Goal: Task Accomplishment & Management: Use online tool/utility

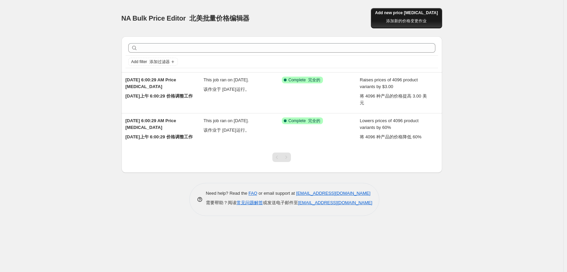
click at [425, 14] on span "Add new price [MEDICAL_DATA] 添加新的价格变更作业" at bounding box center [406, 18] width 63 height 16
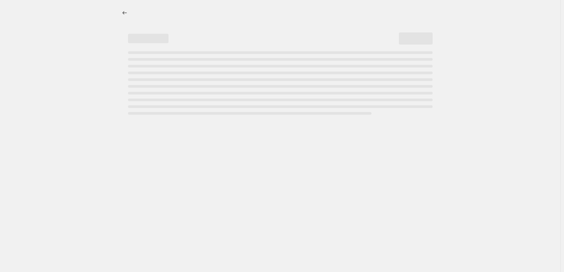
select select "percentage"
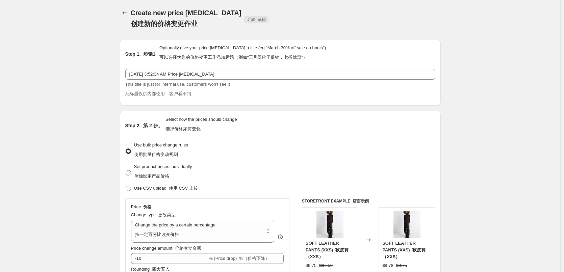
click at [187, 168] on span "Set product prices individually 单独设定产品价格" at bounding box center [163, 171] width 58 height 15
click at [126, 170] on input "Set product prices individually 单独设定产品价格" at bounding box center [126, 170] width 0 height 0
radio input "true"
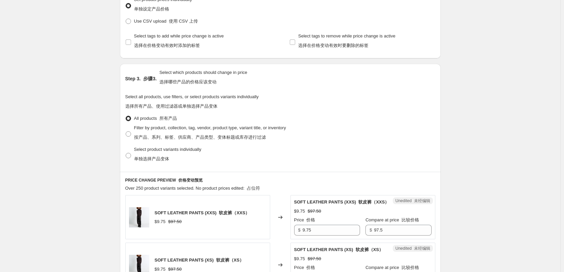
scroll to position [135, 0]
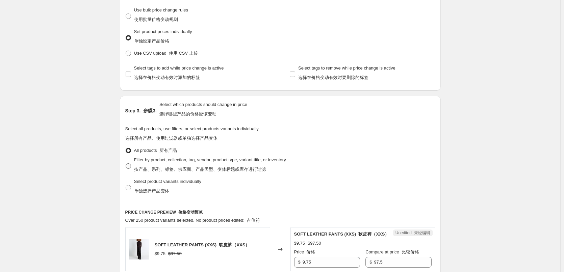
click at [169, 159] on span "Filter by product, collection, tag, vendor, product type, variant title, or inv…" at bounding box center [210, 164] width 152 height 15
click at [126, 163] on input "Filter by product, collection, tag, vendor, product type, variant title, or inv…" at bounding box center [126, 163] width 0 height 0
radio input "true"
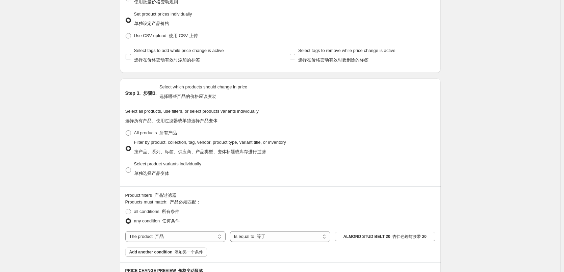
scroll to position [203, 0]
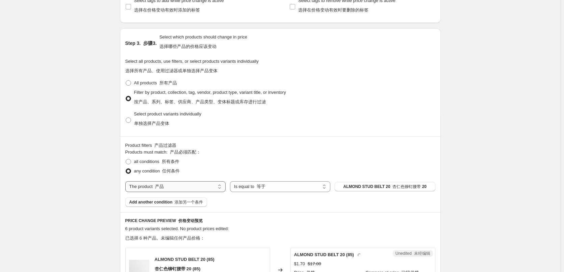
click at [207, 189] on select "The product The product's collection The product's tag The product's vendor The…" at bounding box center [175, 186] width 100 height 11
click at [286, 191] on select "Is equal to Is not equal to" at bounding box center [280, 186] width 100 height 11
click at [285, 190] on select "Is equal to Is not equal to" at bounding box center [280, 186] width 100 height 11
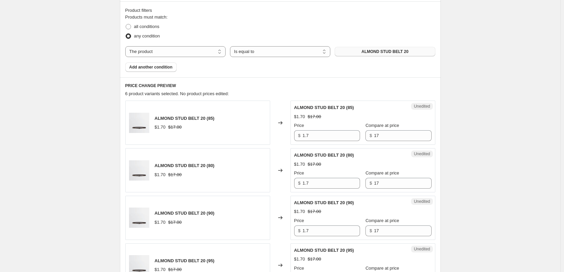
scroll to position [165, 0]
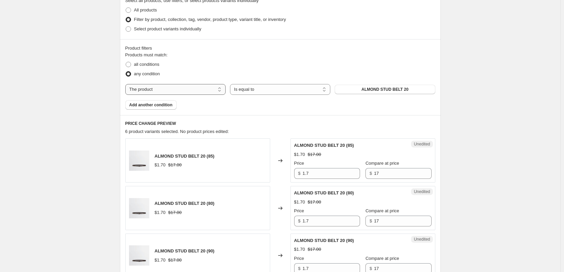
click at [167, 91] on select "The product The product's collection The product's tag The product's vendor The…" at bounding box center [175, 89] width 100 height 11
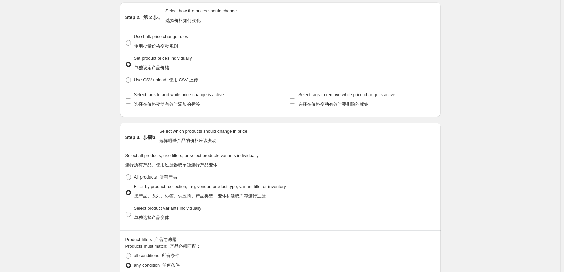
scroll to position [111, 0]
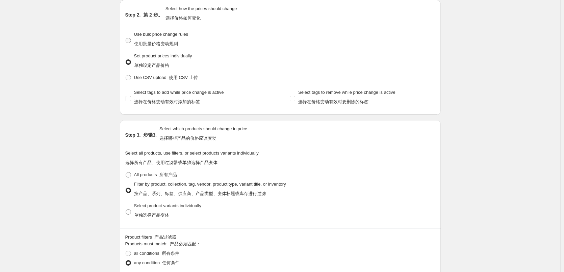
click at [166, 43] on font "使用批量价格变动规则" at bounding box center [156, 43] width 44 height 5
click at [126, 38] on input "Use bulk price change rules 使用批量价格变动规则" at bounding box center [126, 38] width 0 height 0
radio input "true"
select select "percentage"
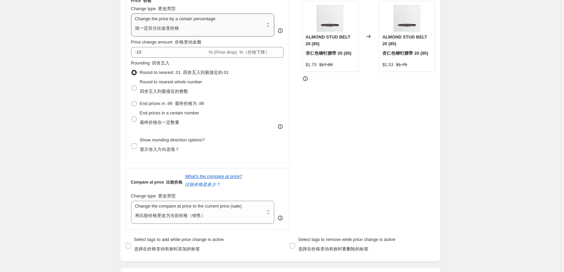
scroll to position [212, 0]
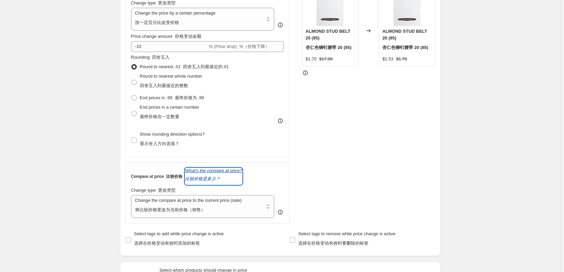
click at [203, 170] on icon "What's the compare at price? 比较价格是多少？" at bounding box center [213, 174] width 57 height 13
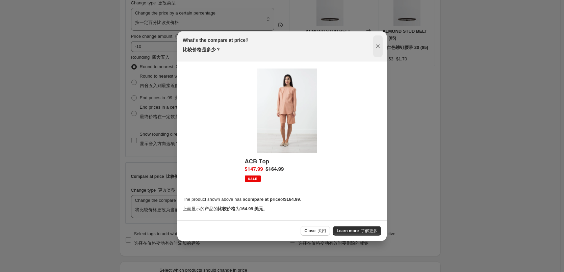
click at [374, 46] on button "Close" at bounding box center [377, 46] width 9 height 22
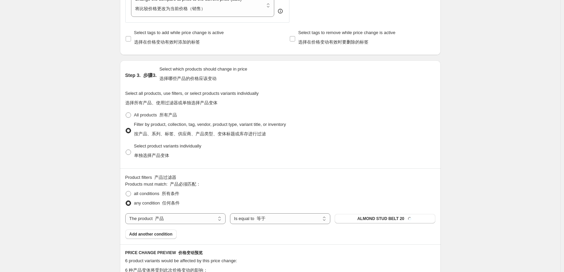
scroll to position [415, 0]
click at [189, 219] on select "The product The product's collection The product's tag The product's vendor The…" at bounding box center [175, 217] width 100 height 11
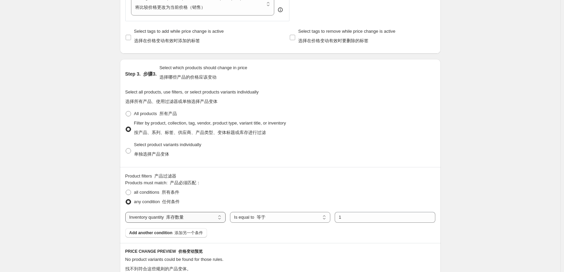
click at [190, 219] on select "The product The product's collection The product's tag The product's vendor The…" at bounding box center [175, 217] width 100 height 11
click at [265, 218] on select "Is equal to Is not equal to" at bounding box center [280, 217] width 100 height 11
click at [186, 218] on select "The product The product's collection The product's tag The product's vendor The…" at bounding box center [175, 217] width 100 height 11
click at [201, 221] on select "The product The product's collection The product's tag The product's vendor The…" at bounding box center [175, 217] width 100 height 11
click at [201, 220] on select "The product The product's collection The product's tag The product's vendor The…" at bounding box center [175, 217] width 100 height 11
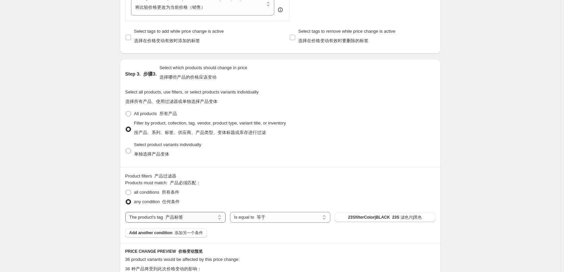
click at [197, 219] on select "The product The product's collection The product's tag The product's vendor The…" at bounding box center [175, 217] width 100 height 11
select select "product"
click at [282, 217] on select "Is equal to Is not equal to" at bounding box center [280, 217] width 100 height 11
click at [277, 222] on select "Is equal to Is not equal to" at bounding box center [280, 217] width 100 height 11
select select "equal"
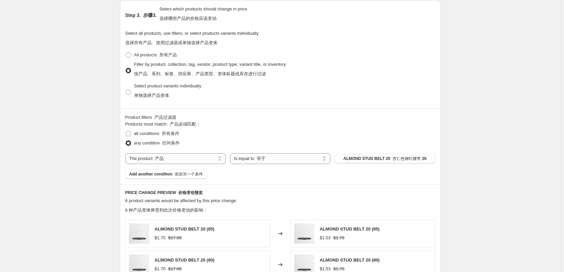
scroll to position [482, 0]
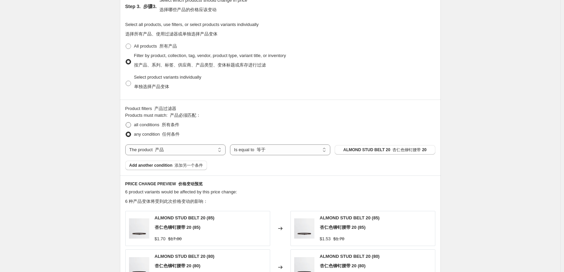
click at [145, 127] on span "all conditions 所有条件" at bounding box center [156, 124] width 45 height 5
click at [126, 123] on input "all conditions 所有条件" at bounding box center [126, 122] width 0 height 0
radio input "true"
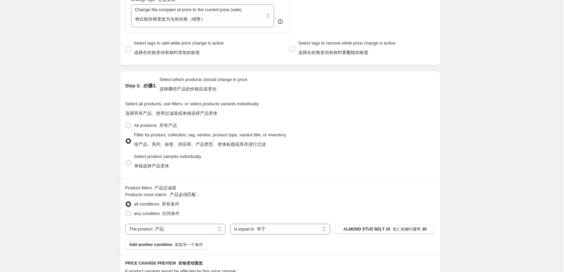
scroll to position [381, 0]
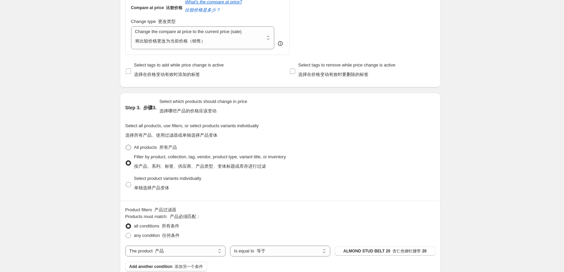
click at [145, 150] on span "All products 所有产品" at bounding box center [155, 147] width 43 height 5
click at [126, 145] on input "All products 所有产品" at bounding box center [126, 145] width 0 height 0
radio input "true"
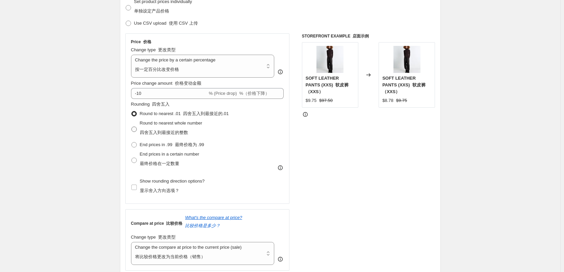
scroll to position [164, 0]
click at [192, 62] on select "Change the price to a certain amount Change the price by a certain amount Chang…" at bounding box center [203, 67] width 144 height 23
click at [132, 56] on select "Change the price to a certain amount Change the price by a certain amount Chang…" at bounding box center [203, 67] width 144 height 23
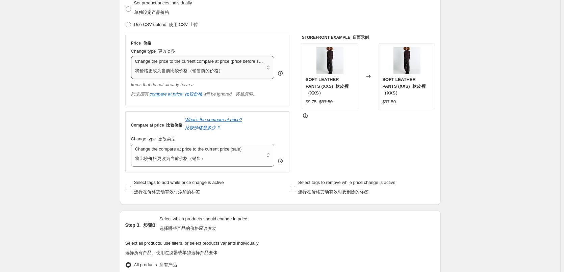
click at [219, 72] on select "Change the price to a certain amount Change the price by a certain amount Chang…" at bounding box center [203, 67] width 144 height 23
click at [132, 56] on select "Change the price to a certain amount Change the price by a certain amount Chang…" at bounding box center [203, 67] width 144 height 23
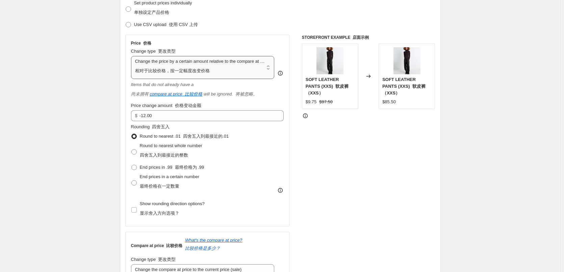
click at [217, 70] on select "Change the price to a certain amount Change the price by a certain amount Chang…" at bounding box center [203, 67] width 144 height 23
select select "pcap"
click at [132, 56] on select "Change the price to a certain amount Change the price by a certain amount Chang…" at bounding box center [203, 67] width 144 height 23
type input "-20"
click at [212, 66] on select "Change the price to a certain amount Change the price by a certain amount Chang…" at bounding box center [203, 67] width 144 height 23
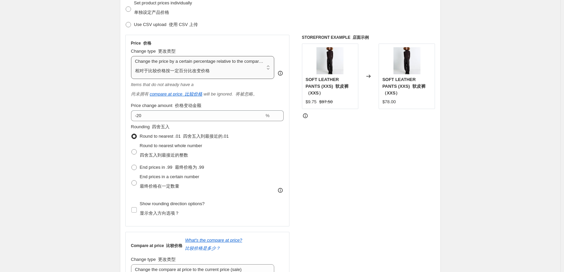
select select "to"
click at [132, 56] on select "Change the price to a certain amount Change the price by a certain amount Chang…" at bounding box center [203, 67] width 144 height 23
type input "80.00"
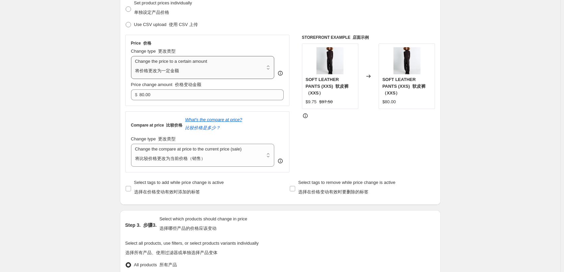
drag, startPoint x: 201, startPoint y: 69, endPoint x: 200, endPoint y: 73, distance: 4.1
click at [201, 69] on select "Change the price to a certain amount Change the price by a certain amount Chang…" at bounding box center [203, 67] width 144 height 23
select select "by"
click at [132, 56] on select "Change the price to a certain amount Change the price by a certain amount Chang…" at bounding box center [203, 67] width 144 height 23
type input "-10.00"
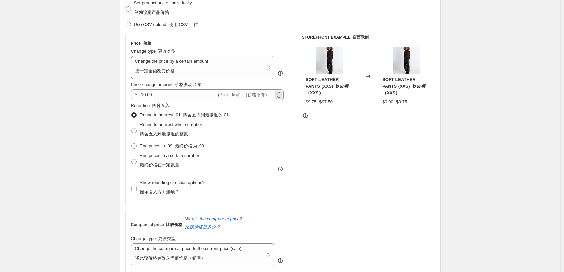
click at [224, 97] on span "(Price drop) （价格下降）" at bounding box center [244, 94] width 52 height 5
click at [273, 99] on div "$ -10.00 (Price drop) （价格下降）" at bounding box center [207, 95] width 153 height 11
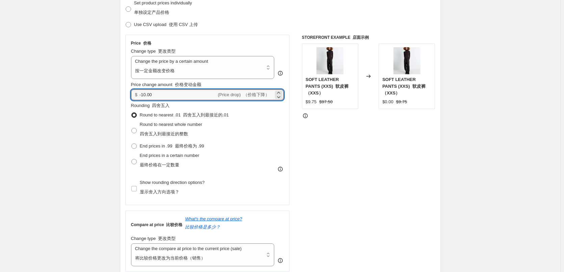
drag, startPoint x: 176, startPoint y: 94, endPoint x: 110, endPoint y: 97, distance: 65.6
type input "4.00"
click at [339, 127] on div "STOREFRONT EXAMPLE 店面示例 SOFT LEATHER PANTS (XXS) 软皮裤（XXS） $9.75 $97.50 Changed …" at bounding box center [368, 153] width 133 height 237
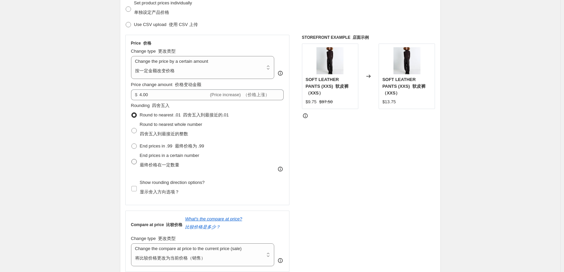
click at [177, 160] on span "End prices in a certain number 最终价格在一定数量" at bounding box center [169, 161] width 59 height 19
click at [132, 159] on input "End prices in a certain number 最终价格在一定数量" at bounding box center [131, 159] width 0 height 0
radio input "true"
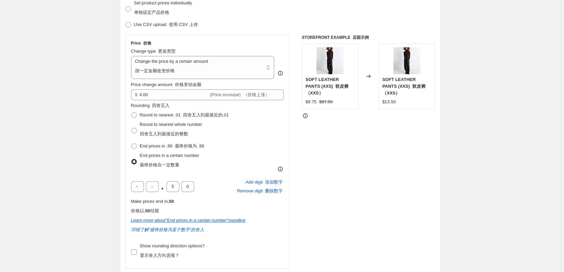
click at [153, 256] on font "显示舍入方向选项？" at bounding box center [160, 255] width 40 height 5
click at [137, 255] on input "Show rounding direction options? 显示舍入方向选项？" at bounding box center [133, 252] width 5 height 5
checkbox input "true"
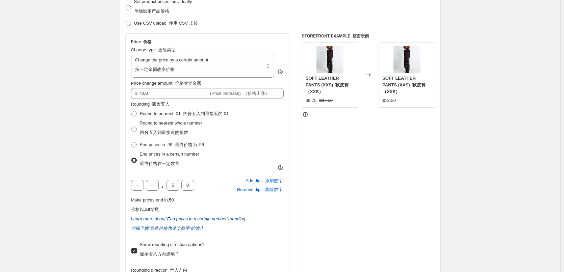
scroll to position [231, 0]
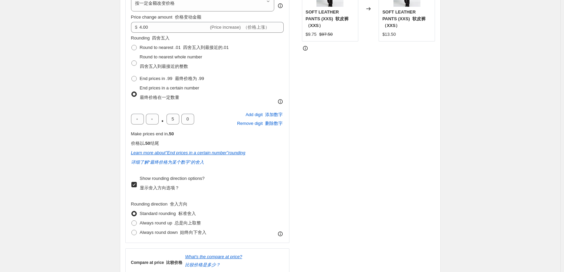
click at [156, 100] on font "最终价格在一定数量" at bounding box center [160, 97] width 40 height 5
click at [132, 92] on input "End prices in a certain number 最终价格在一定数量" at bounding box center [131, 92] width 0 height 0
click at [161, 85] on span "End prices in a certain number 最终价格在一定数量" at bounding box center [169, 92] width 59 height 15
click at [132, 92] on input "End prices in a certain number 最终价格在一定数量" at bounding box center [131, 92] width 0 height 0
click at [168, 81] on span "End prices in .99 最终价格为 .99" at bounding box center [172, 78] width 65 height 5
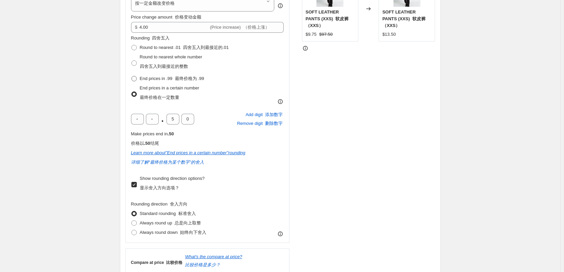
click at [132, 76] on input "End prices in .99 最终价格为 .99" at bounding box center [131, 76] width 0 height 0
radio input "true"
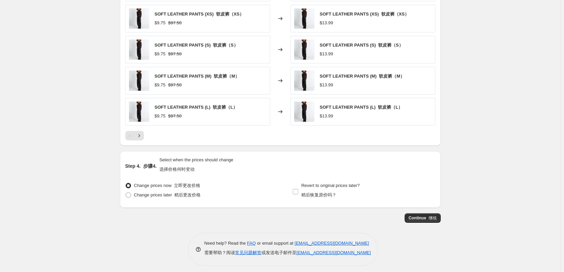
scroll to position [691, 0]
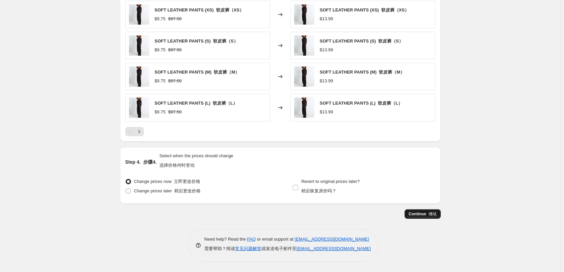
click at [435, 219] on button "Continue 继续" at bounding box center [423, 213] width 36 height 9
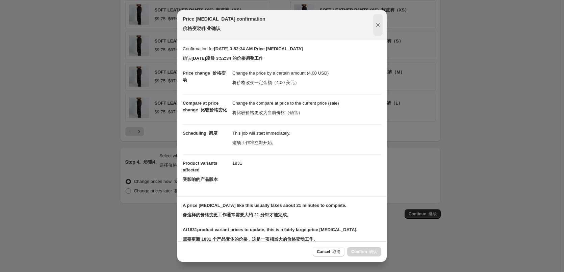
click at [377, 21] on button "Close" at bounding box center [377, 25] width 9 height 22
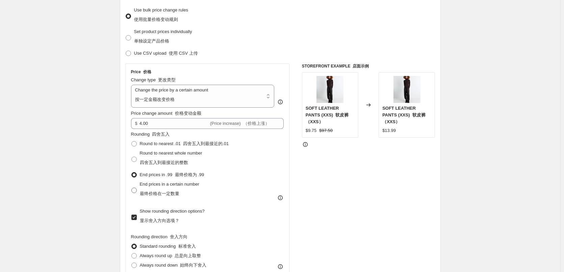
scroll to position [169, 0]
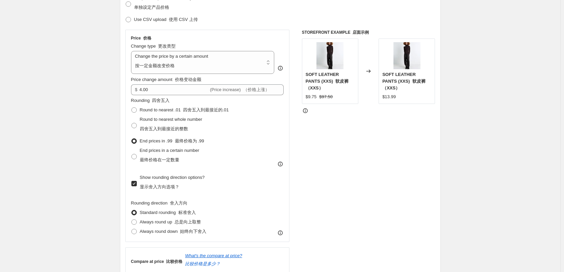
click at [148, 180] on span "Show rounding direction options? 显示舍入方向选项？" at bounding box center [172, 182] width 65 height 15
click at [137, 181] on input "Show rounding direction options? 显示舍入方向选项？" at bounding box center [133, 183] width 5 height 5
checkbox input "false"
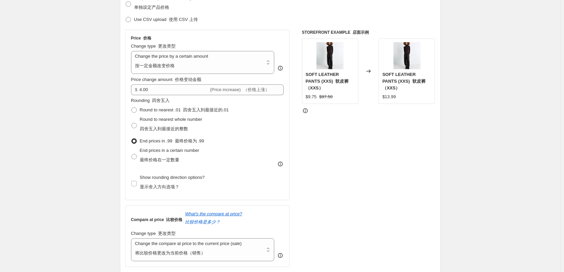
scroll to position [203, 0]
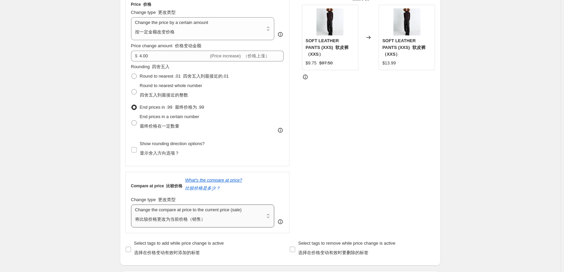
click at [231, 213] on select "Change the compare at price to the current price (sale) Change the compare at p…" at bounding box center [203, 216] width 144 height 23
click at [132, 205] on select "Change the compare at price to the current price (sale) Change the compare at p…" at bounding box center [203, 216] width 144 height 23
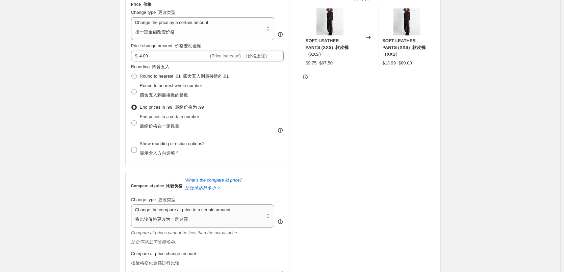
click at [208, 215] on select "Change the compare at price to the current price (sale) Change the compare at p…" at bounding box center [203, 216] width 144 height 23
click at [132, 205] on select "Change the compare at price to the current price (sale) Change the compare at p…" at bounding box center [203, 216] width 144 height 23
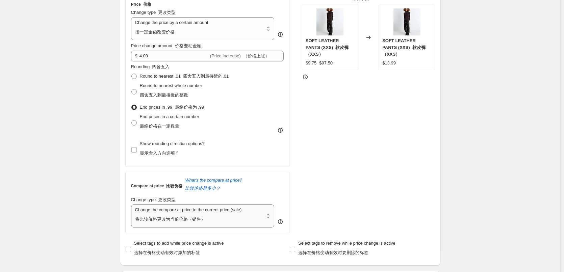
click at [211, 218] on select "Change the compare at price to the current price (sale) Change the compare at p…" at bounding box center [203, 216] width 144 height 23
click at [132, 205] on select "Change the compare at price to the current price (sale) Change the compare at p…" at bounding box center [203, 216] width 144 height 23
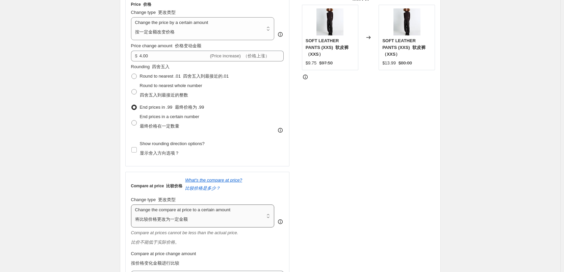
click at [215, 212] on select "Change the compare at price to the current price (sale) Change the compare at p…" at bounding box center [203, 216] width 144 height 23
select select "by"
click at [132, 205] on select "Change the compare at price to the current price (sale) Change the compare at p…" at bounding box center [203, 216] width 144 height 23
type input "-10.00"
click at [213, 203] on div "Change type 更改类型" at bounding box center [203, 200] width 144 height 7
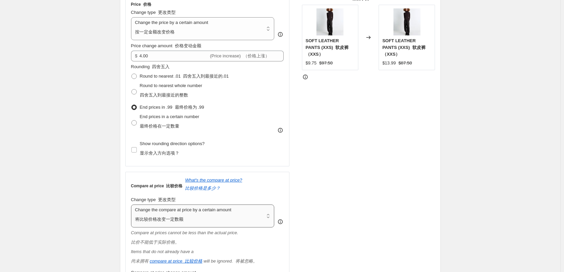
click at [210, 206] on select "Change the compare at price to the current price (sale) Change the compare at p…" at bounding box center [203, 216] width 144 height 23
select select "percentage"
click at [132, 205] on select "Change the compare at price to the current price (sale) Change the compare at p…" at bounding box center [203, 216] width 144 height 23
type input "-15"
click at [187, 76] on font "四舍五入到最接近的.01" at bounding box center [206, 76] width 46 height 5
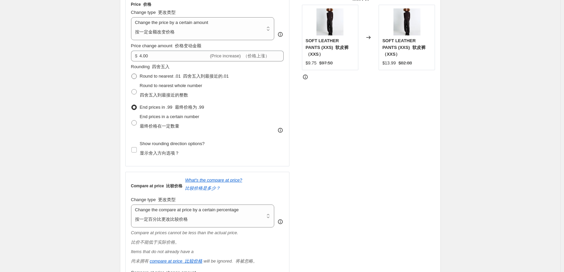
click at [132, 74] on input "Round to nearest .01 四舍五入到最接近的.01" at bounding box center [131, 74] width 0 height 0
radio input "true"
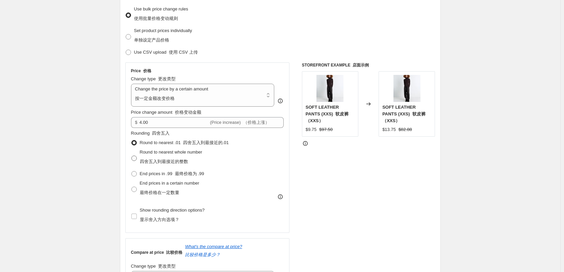
scroll to position [135, 0]
click at [169, 172] on span "End prices in .99 最终价格为 .99" at bounding box center [172, 175] width 65 height 7
click at [132, 172] on input "End prices in .99 最终价格为 .99" at bounding box center [131, 172] width 0 height 0
radio input "true"
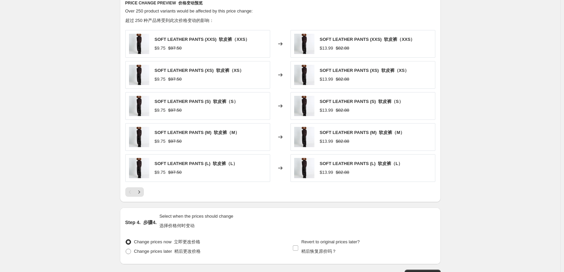
scroll to position [822, 0]
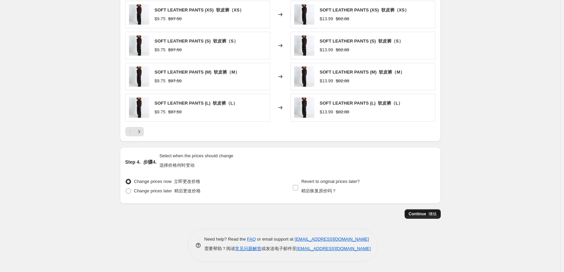
click at [426, 214] on span "Continue 继续" at bounding box center [423, 213] width 28 height 5
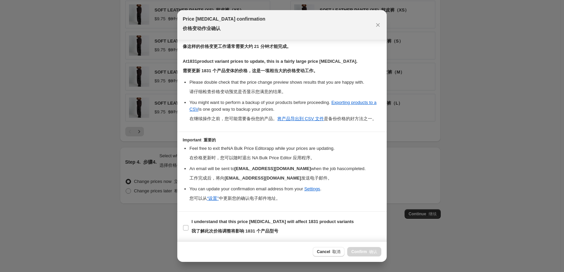
scroll to position [173, 0]
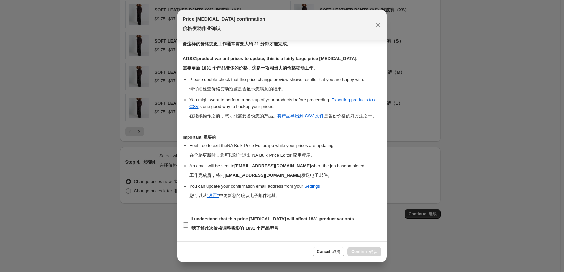
drag, startPoint x: 205, startPoint y: 226, endPoint x: 241, endPoint y: 229, distance: 35.7
click at [205, 226] on font "我了解此次价格调整将影响 1831 个产品型号" at bounding box center [235, 228] width 87 height 5
click at [188, 226] on input "I understand that this price change job will affect 1831 product variants 我了解此次…" at bounding box center [185, 225] width 5 height 5
checkbox input "true"
click at [362, 250] on span "Confirm 确认" at bounding box center [364, 251] width 26 height 5
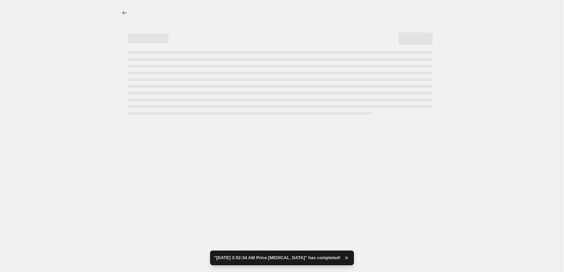
select select "by"
select select "percentage"
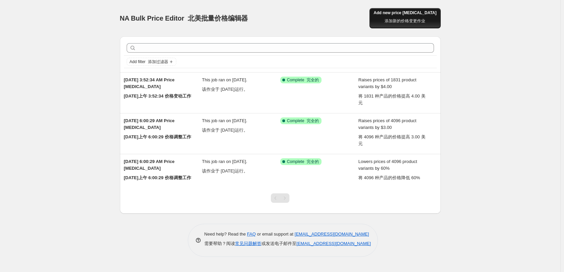
click at [402, 17] on span "Add new price [MEDICAL_DATA] 添加新的价格变更作业" at bounding box center [405, 18] width 63 height 16
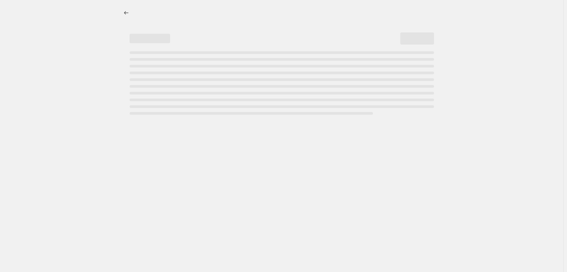
select select "percentage"
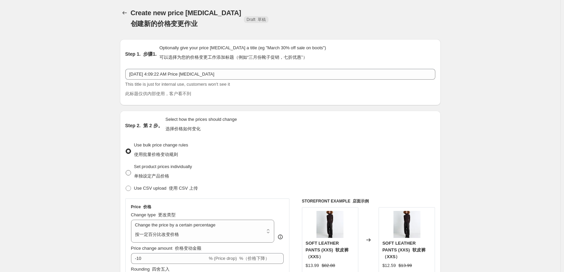
click at [171, 170] on span "Set product prices individually 单独设定产品价格" at bounding box center [163, 172] width 58 height 19
click at [126, 170] on input "Set product prices individually 单独设定产品价格" at bounding box center [126, 170] width 0 height 0
radio input "true"
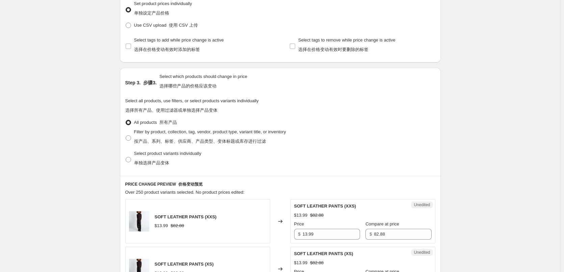
scroll to position [169, 0]
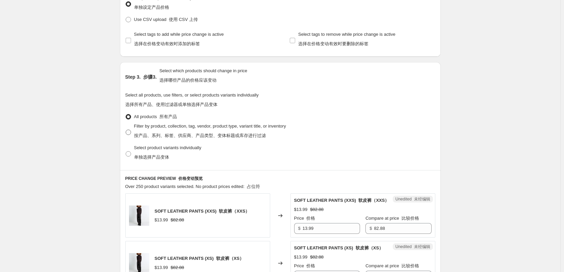
click at [178, 143] on label "Filter by product, collection, tag, vendor, product type, variant title, or inv…" at bounding box center [205, 133] width 161 height 22
click at [126, 130] on input "Filter by product, collection, tag, vendor, product type, variant title, or inv…" at bounding box center [126, 130] width 0 height 0
radio input "true"
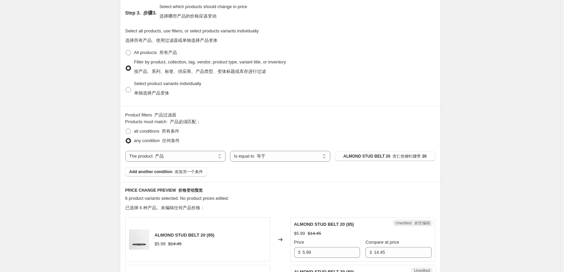
scroll to position [236, 0]
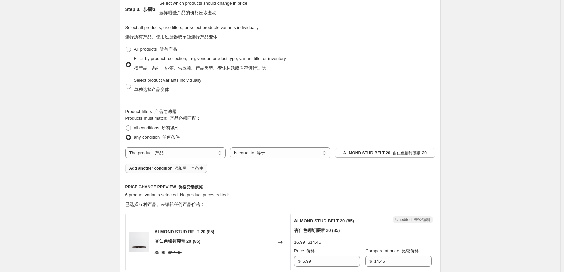
click at [205, 165] on button "Add another condition 添加另一个条件" at bounding box center [166, 168] width 82 height 9
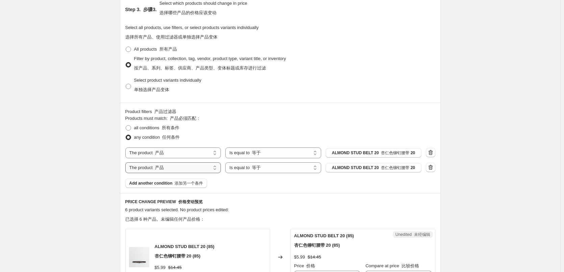
click at [199, 167] on select "The product The product's collection The product's tag The product's vendor The…" at bounding box center [173, 167] width 96 height 11
click at [143, 138] on span "any condition 任何条件" at bounding box center [157, 137] width 46 height 5
click at [126, 135] on input "any condition 任何条件" at bounding box center [126, 135] width 0 height 0
click at [430, 163] on button "button" at bounding box center [430, 167] width 9 height 9
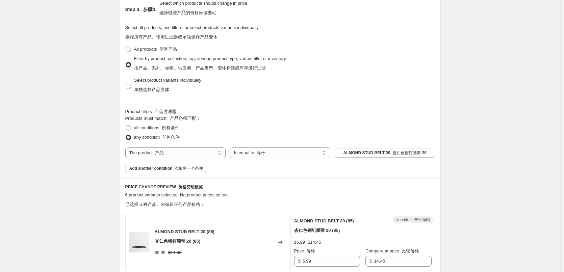
scroll to position [304, 0]
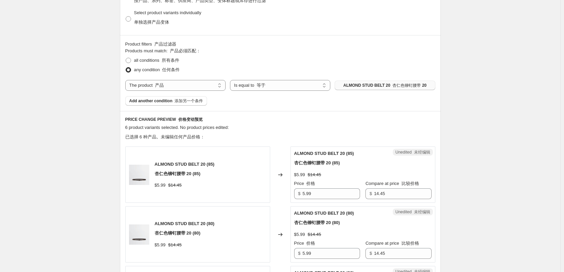
click at [382, 86] on span "ALMOND STUD BELT 20 杏仁色铆钉腰带 20" at bounding box center [385, 85] width 83 height 5
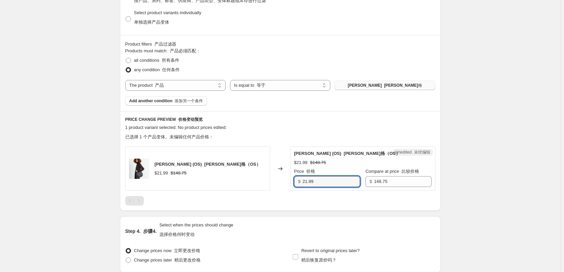
drag, startPoint x: 317, startPoint y: 182, endPoint x: 288, endPoint y: 184, distance: 28.8
click at [288, 184] on div "CARLOS BAG (OS) 卡洛斯·巴格（OS） $21.99 $148.75 Changed to Unedited 未经编辑 CARLOS BAG (…" at bounding box center [280, 169] width 310 height 44
type input "9.99"
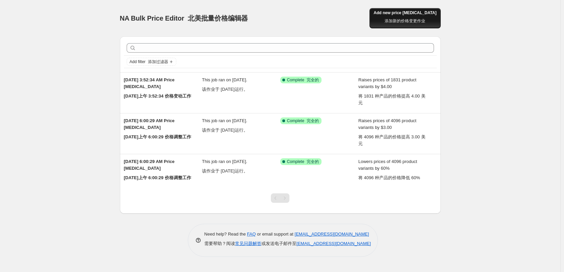
click at [400, 10] on span "Add new price [MEDICAL_DATA] 添加新的价格变更作业" at bounding box center [405, 18] width 63 height 16
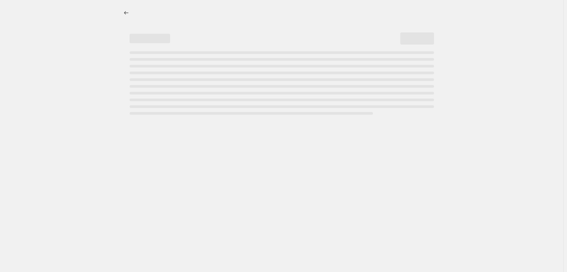
select select "percentage"
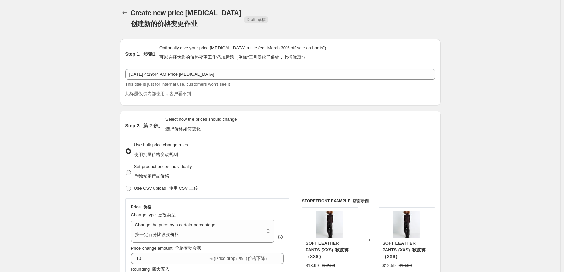
click at [154, 175] on font "单独设定产品价格" at bounding box center [151, 176] width 35 height 5
click at [126, 171] on input "Set product prices individually 单独设定产品价格" at bounding box center [126, 170] width 0 height 0
radio input "true"
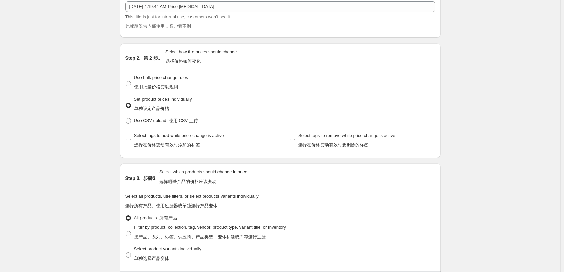
scroll to position [135, 0]
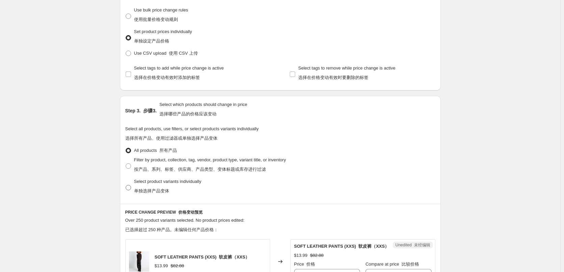
click at [148, 184] on span "Select product variants individually 单独选择产品变体" at bounding box center [167, 187] width 67 height 19
click at [126, 185] on input "Select product variants individually 单独选择产品变体" at bounding box center [126, 185] width 0 height 0
radio input "true"
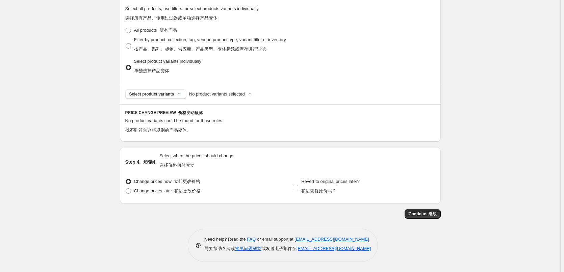
scroll to position [265, 0]
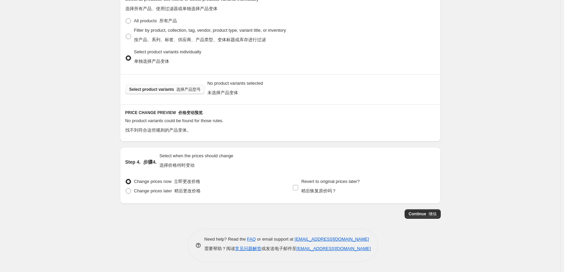
click at [169, 91] on span "Select product variants 选择产品型号" at bounding box center [164, 89] width 71 height 5
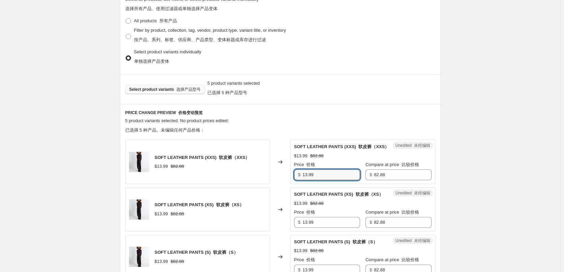
drag, startPoint x: 325, startPoint y: 175, endPoint x: 299, endPoint y: 174, distance: 26.4
click at [299, 174] on div "$ 13.99" at bounding box center [327, 175] width 66 height 11
type input "8.99"
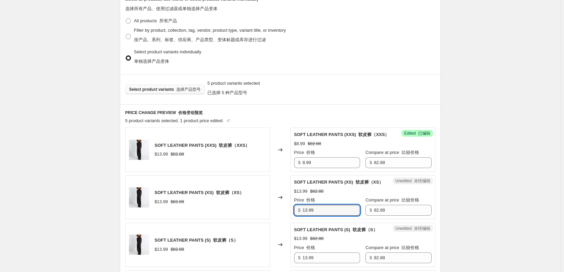
drag, startPoint x: 327, startPoint y: 220, endPoint x: 319, endPoint y: 221, distance: 8.5
click at [319, 221] on div "SOFT LEATHER PANTS (XXS) 软皮裤（XXS） $13.99 $82.88 Changed to Success Edited 已编辑 S…" at bounding box center [280, 245] width 310 height 234
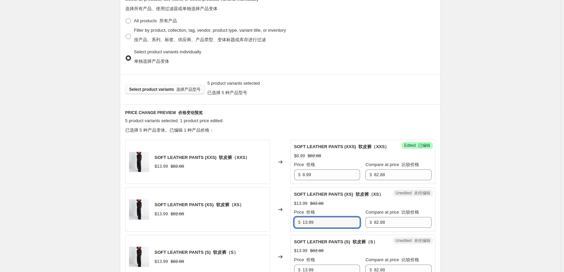
drag, startPoint x: 323, startPoint y: 221, endPoint x: 293, endPoint y: 219, distance: 29.4
click at [293, 219] on div "Unedited 未经编辑 SOFT LEATHER PANTS (XS) 软皮裤（XS） $13.99 $82.88 Price 价格 $ 13.99 Co…" at bounding box center [363, 209] width 145 height 44
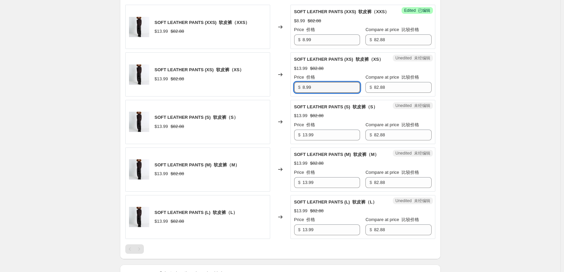
type input "8.99"
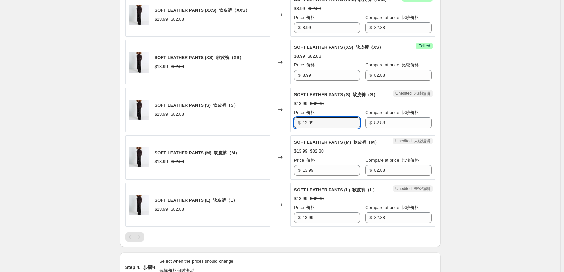
drag, startPoint x: 321, startPoint y: 136, endPoint x: 291, endPoint y: 136, distance: 30.1
click at [291, 136] on div "SOFT LEATHER PANTS (XXS) 软皮裤（XXS） $13.99 $82.88 Changed to Success Edited 已编辑 S…" at bounding box center [280, 110] width 310 height 234
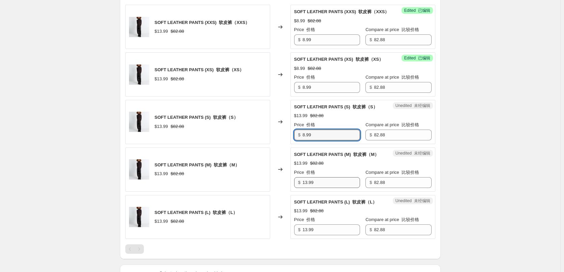
type input "8.99"
drag, startPoint x: 322, startPoint y: 182, endPoint x: 282, endPoint y: 182, distance: 39.5
click at [281, 182] on div "SOFT LEATHER PANTS (XXS) 软皮裤（XXS） $13.99 $82.88 Changed to Success Edited 已编辑 S…" at bounding box center [280, 122] width 310 height 234
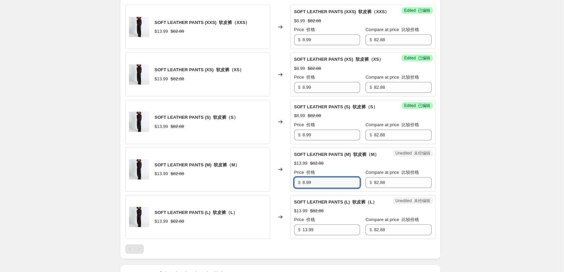
type input "8.99"
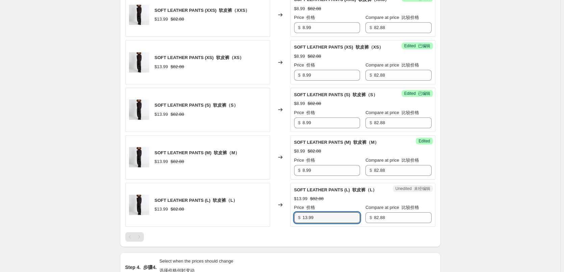
drag, startPoint x: 322, startPoint y: 228, endPoint x: 293, endPoint y: 228, distance: 29.1
click at [293, 228] on div "SOFT LEATHER PANTS (XXS) 软皮裤（XXS） $13.99 $82.88 Changed to Success Edited 已编辑 S…" at bounding box center [280, 117] width 310 height 249
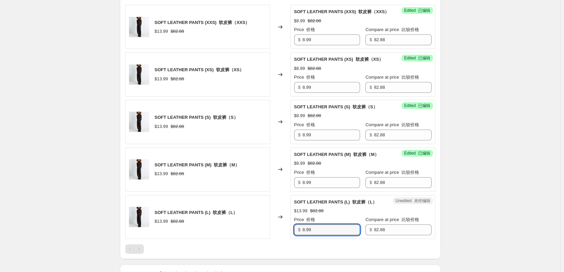
type input "8.99"
click at [275, 246] on div "PRICE CHANGE PREVIEW 价格变动预览 5 product variants selected. 4 product prices edite…" at bounding box center [280, 114] width 321 height 290
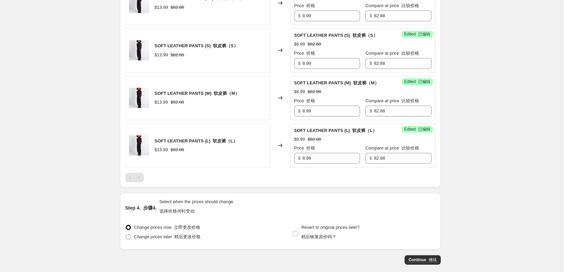
scroll to position [517, 0]
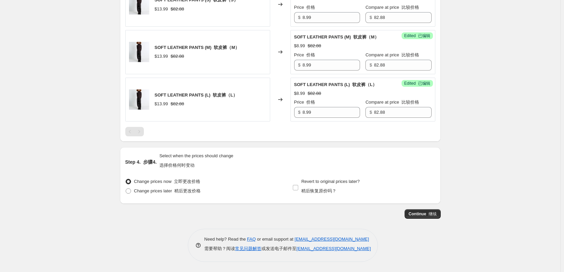
click at [412, 213] on span "Continue 继续" at bounding box center [423, 213] width 28 height 5
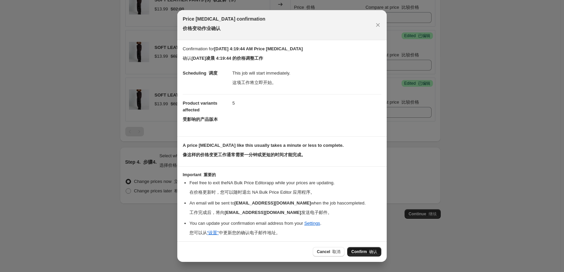
click at [369, 252] on font ":r24:" at bounding box center [368, 252] width 2 height 5
